Goal: Use online tool/utility: Utilize a website feature to perform a specific function

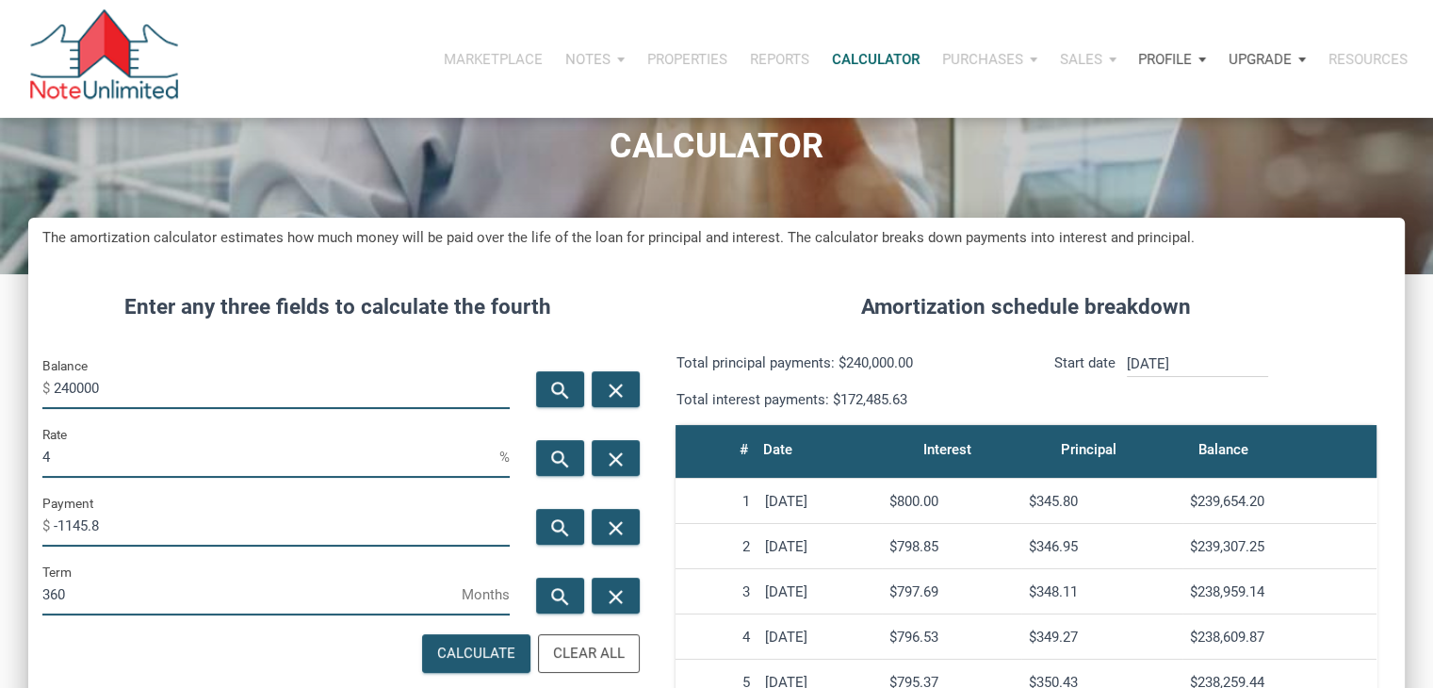
scroll to position [934, 1376]
click at [113, 393] on input "240000" at bounding box center [282, 388] width 456 height 42
type input "150000"
click at [85, 453] on input "4" at bounding box center [270, 456] width 457 height 42
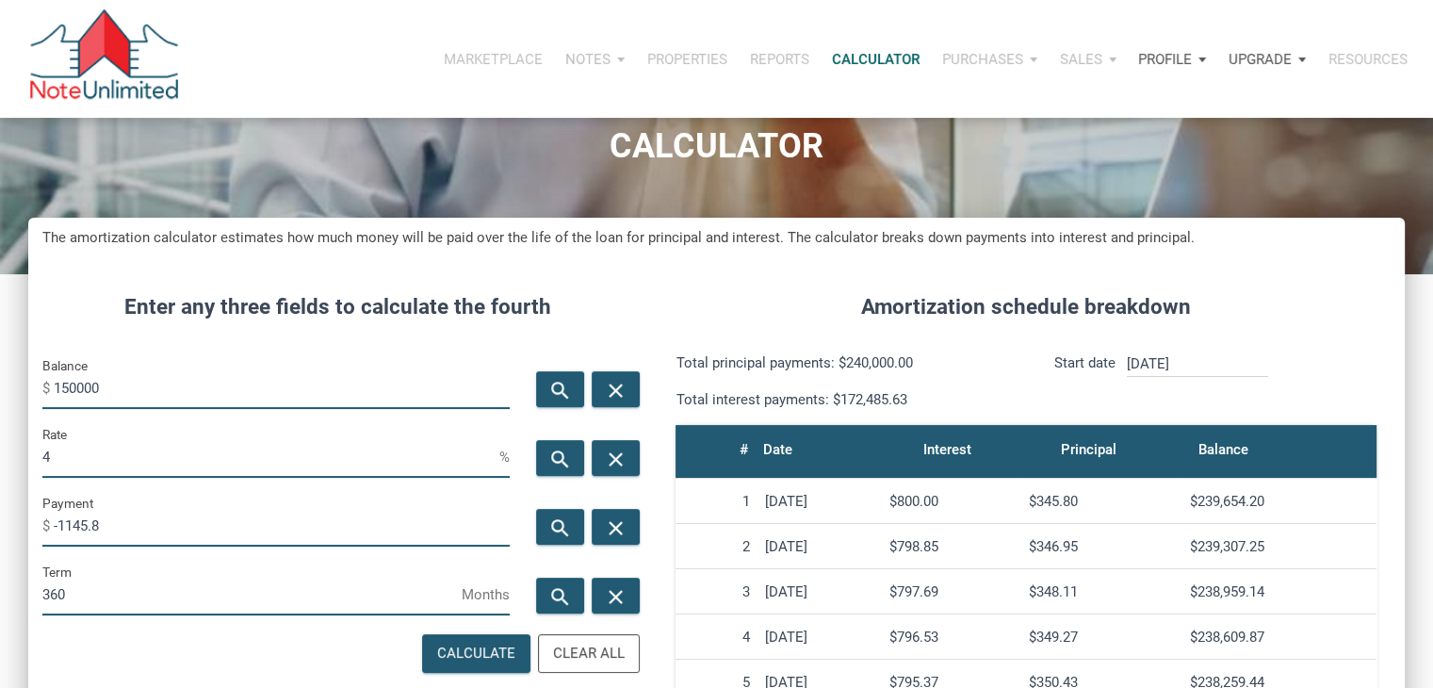
click at [85, 453] on input "4" at bounding box center [270, 456] width 457 height 42
click at [549, 521] on icon "search" at bounding box center [560, 528] width 23 height 24
type input "-716.12"
click at [204, 455] on input "4" at bounding box center [270, 456] width 457 height 42
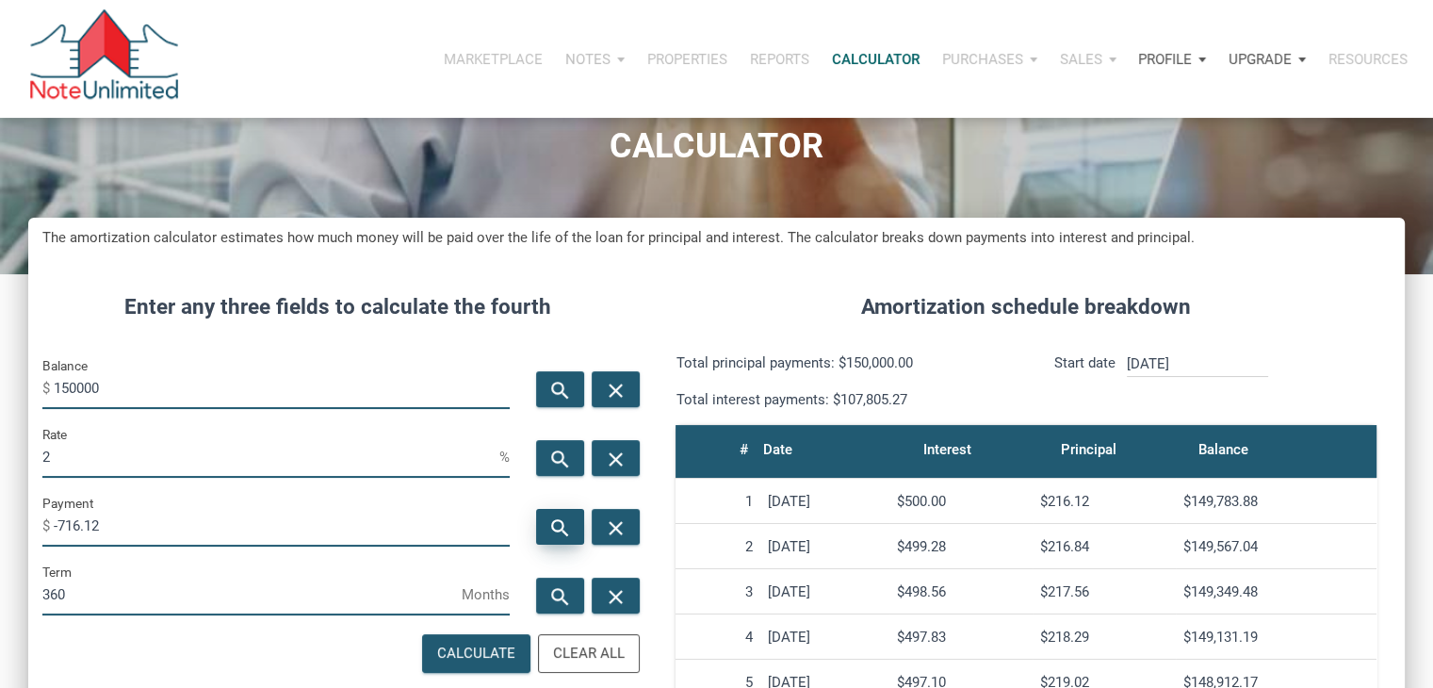
type input "2"
click at [560, 528] on icon "search" at bounding box center [560, 528] width 23 height 24
type input "-554.43"
